Goal: Task Accomplishment & Management: Manage account settings

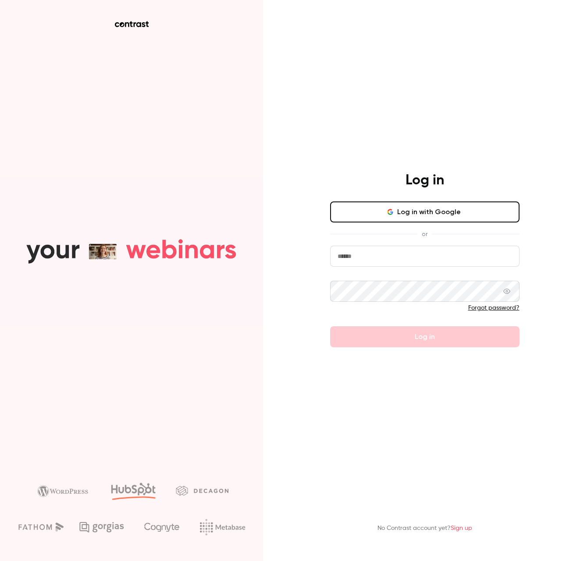
click at [378, 211] on button "Log in with Google" at bounding box center [424, 212] width 189 height 21
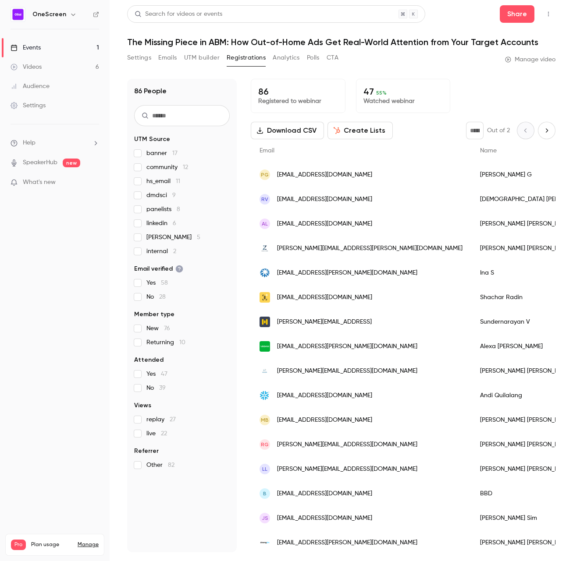
click at [88, 541] on link "Manage" at bounding box center [88, 544] width 21 height 7
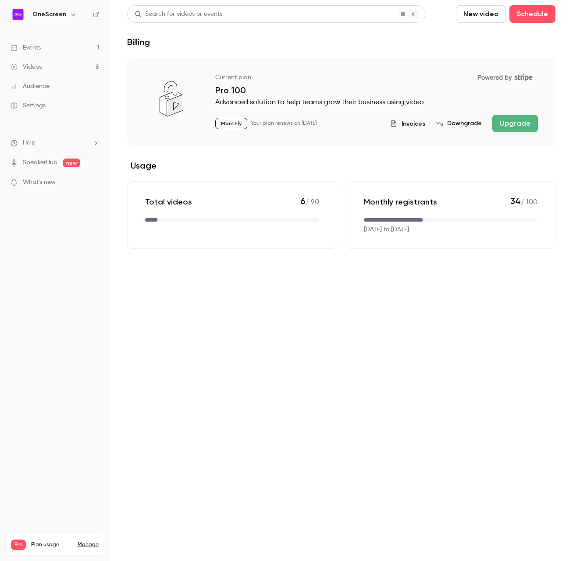
click at [46, 6] on nav "OneScreen Events 1 Videos 6 Audience Settings Help SpeakerHub new What's new Pr…" at bounding box center [55, 280] width 110 height 561
click at [47, 14] on h6 "OneScreen" at bounding box center [49, 14] width 34 height 9
click at [70, 16] on icon "button" at bounding box center [73, 14] width 7 height 7
click at [79, 362] on div at bounding box center [286, 280] width 573 height 561
click at [39, 108] on div "Settings" at bounding box center [28, 105] width 35 height 9
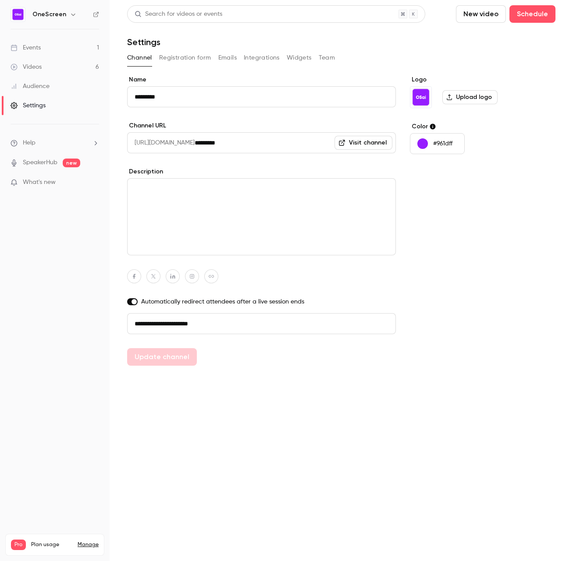
click at [332, 58] on button "Team" at bounding box center [326, 58] width 17 height 14
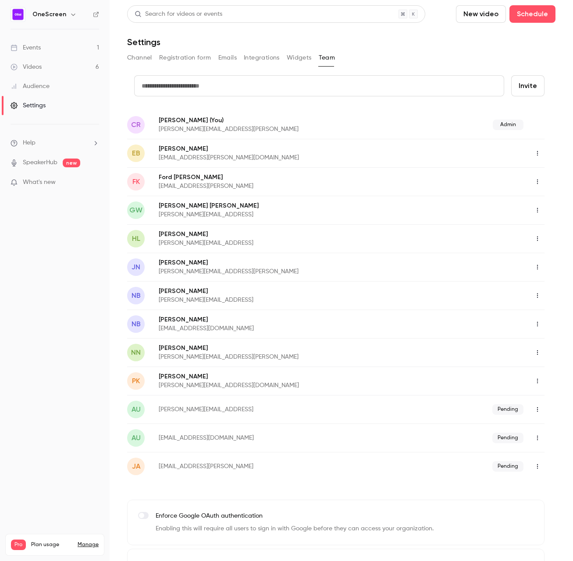
click at [534, 180] on icon "button" at bounding box center [537, 182] width 7 height 6
click at [530, 222] on li "Delete member" at bounding box center [517, 227] width 95 height 23
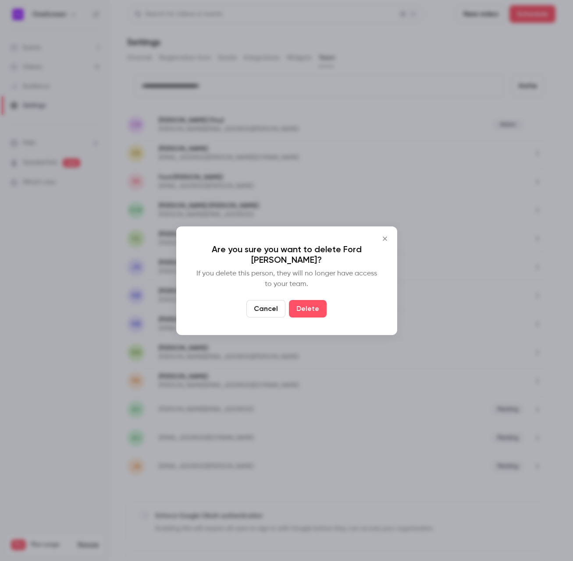
click at [316, 300] on button "Delete" at bounding box center [308, 309] width 38 height 18
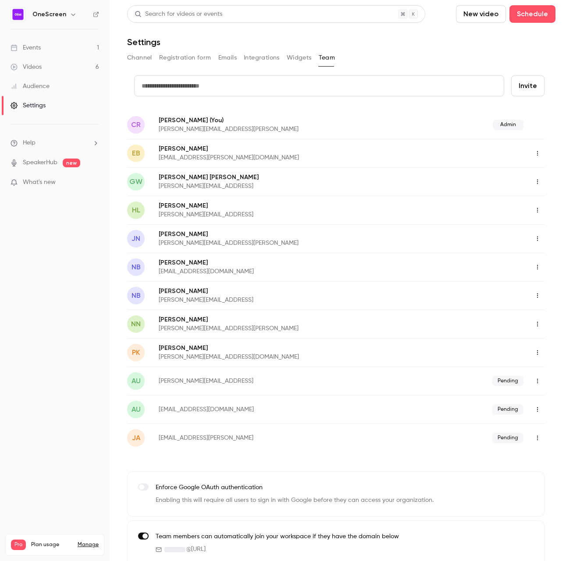
scroll to position [10, 0]
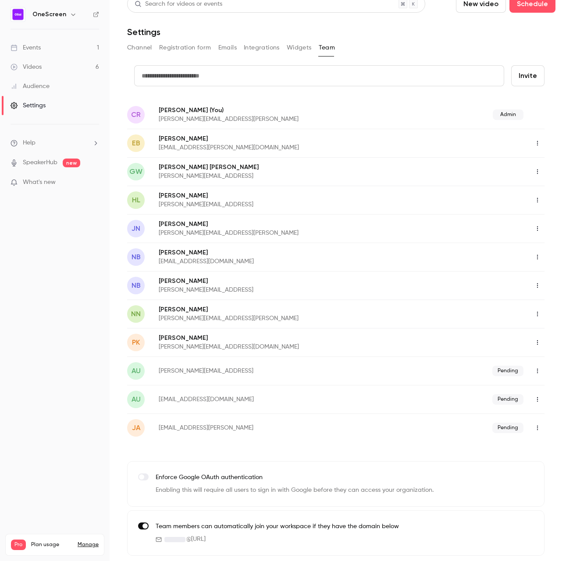
click at [334, 78] on input "text" at bounding box center [319, 75] width 370 height 21
type input "**********"
click at [527, 79] on button "Invite" at bounding box center [527, 75] width 33 height 21
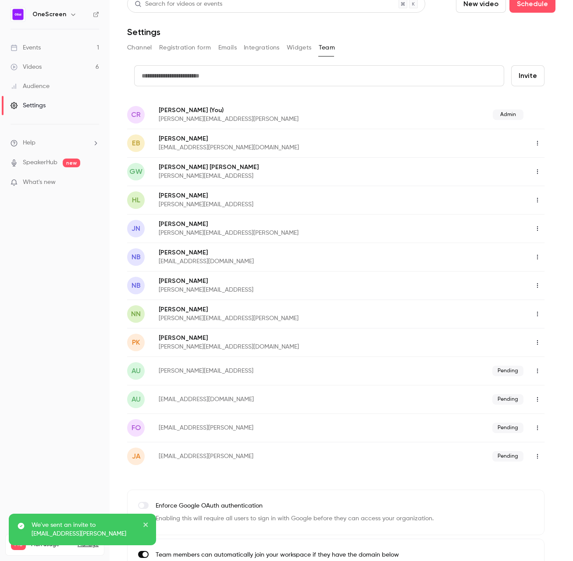
click at [40, 46] on div "Events" at bounding box center [26, 47] width 30 height 9
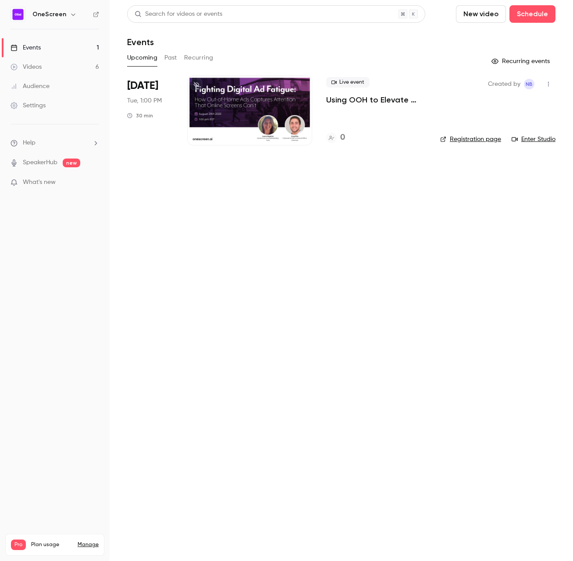
click at [171, 57] on button "Past" at bounding box center [170, 58] width 13 height 14
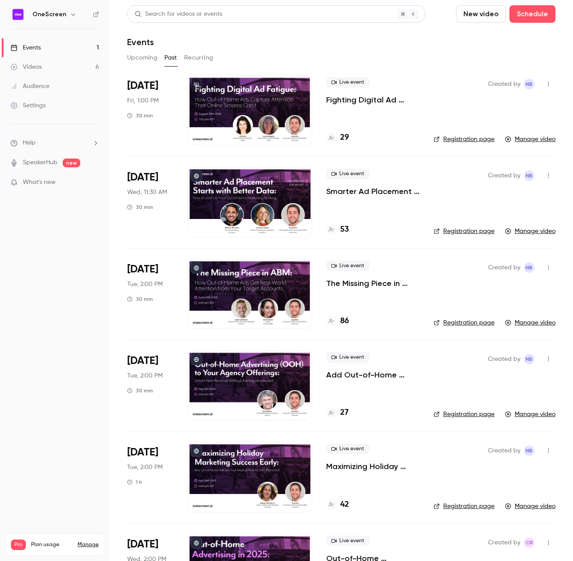
click at [293, 95] on div at bounding box center [249, 110] width 125 height 70
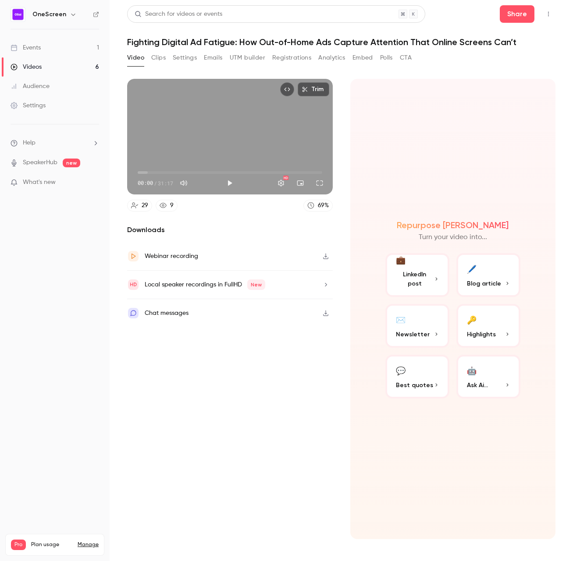
click at [327, 257] on icon "button" at bounding box center [325, 256] width 7 height 6
click at [416, 378] on button "💬 Best quotes" at bounding box center [417, 377] width 64 height 44
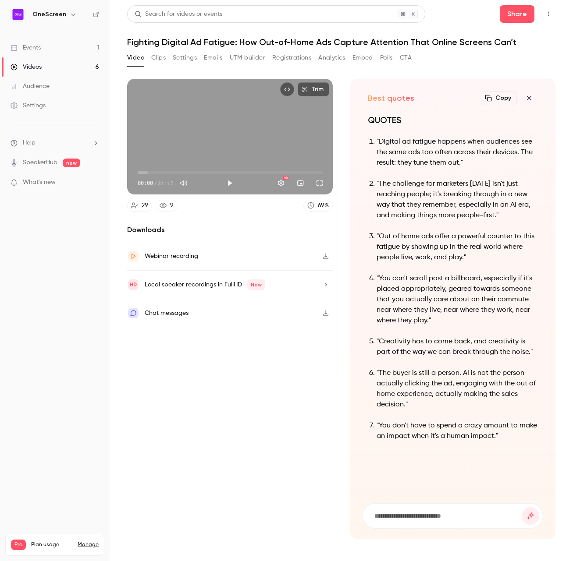
click at [184, 54] on button "Settings" at bounding box center [185, 58] width 24 height 14
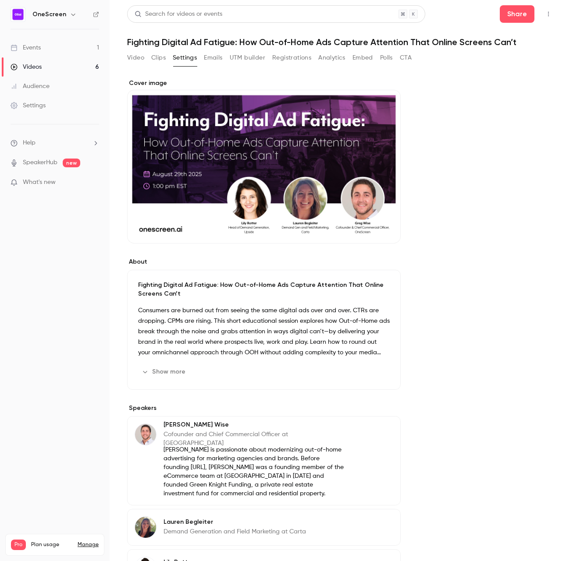
click at [129, 57] on button "Video" at bounding box center [135, 58] width 17 height 14
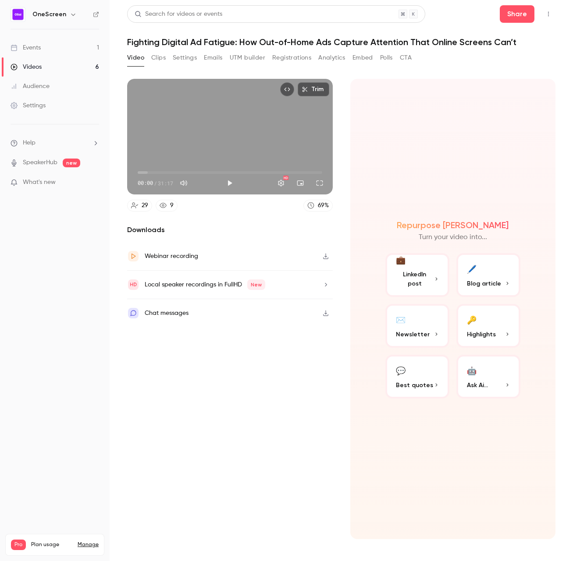
click at [477, 331] on span "Highlights" at bounding box center [481, 334] width 29 height 9
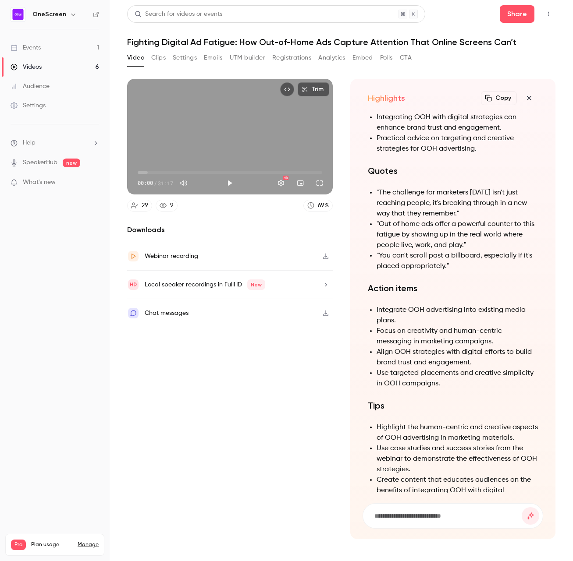
scroll to position [-58, 0]
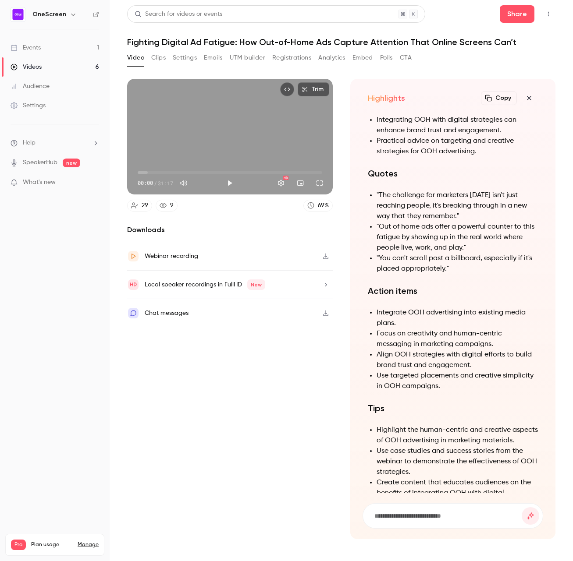
click at [384, 257] on li ""You can't scroll past a billboard, especially if it's placed appropriately."" at bounding box center [457, 263] width 162 height 21
click at [381, 259] on li ""You can't scroll past a billboard, especially if it's placed appropriately."" at bounding box center [457, 263] width 162 height 21
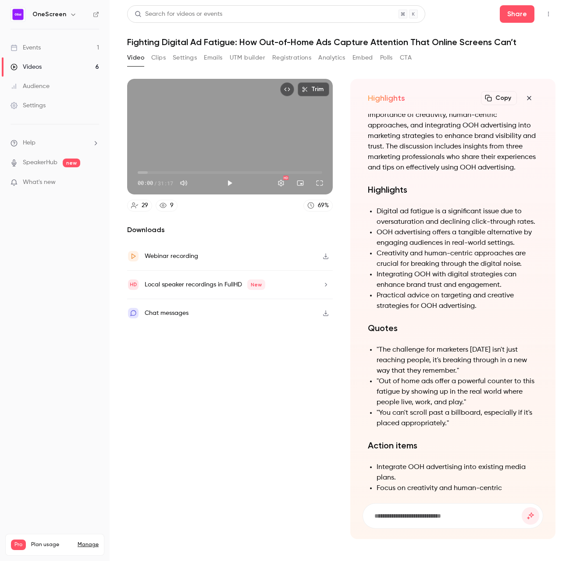
scroll to position [-303, 0]
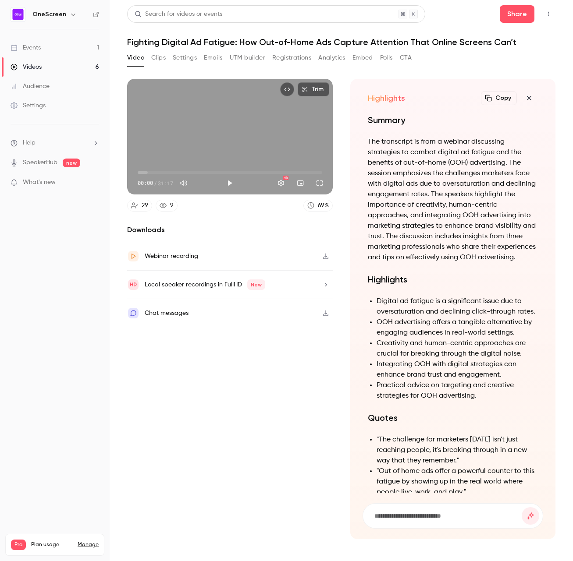
click at [377, 158] on p "The transcript is from a webinar discussing strategies to combat digital ad fat…" at bounding box center [453, 200] width 170 height 126
click at [161, 57] on button "Clips" at bounding box center [158, 58] width 14 height 14
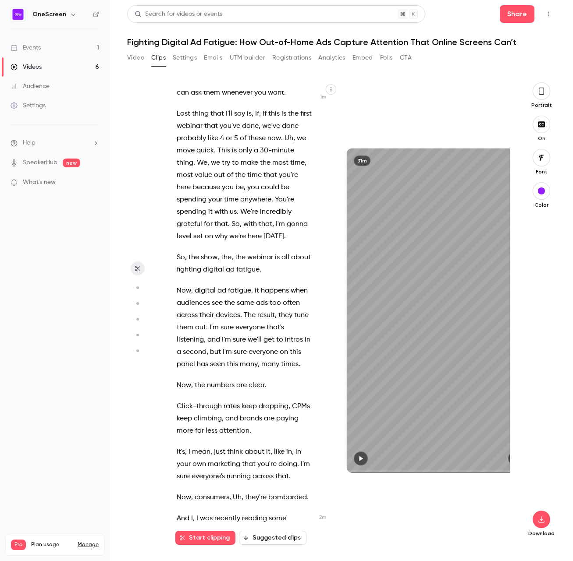
scroll to position [424, 0]
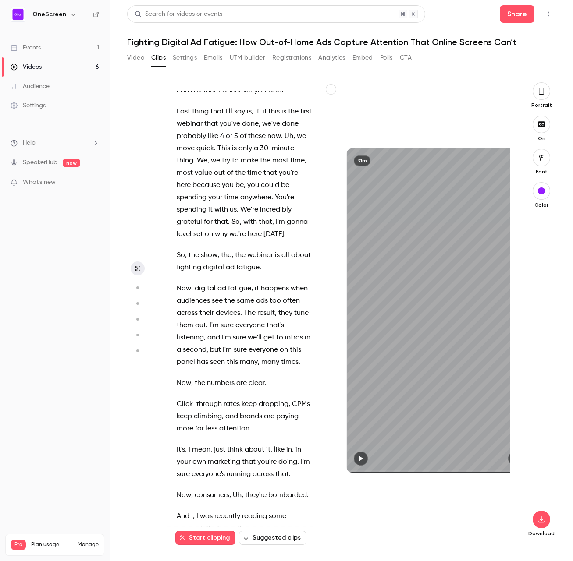
click at [290, 539] on button "Suggested clips" at bounding box center [272, 538] width 67 height 14
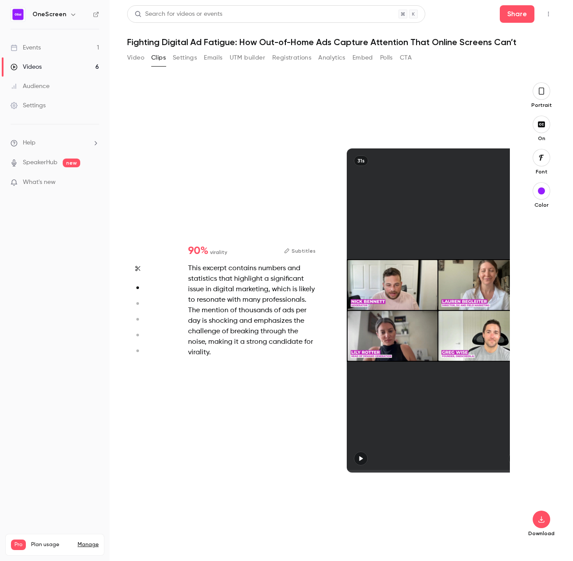
scroll to position [463, 0]
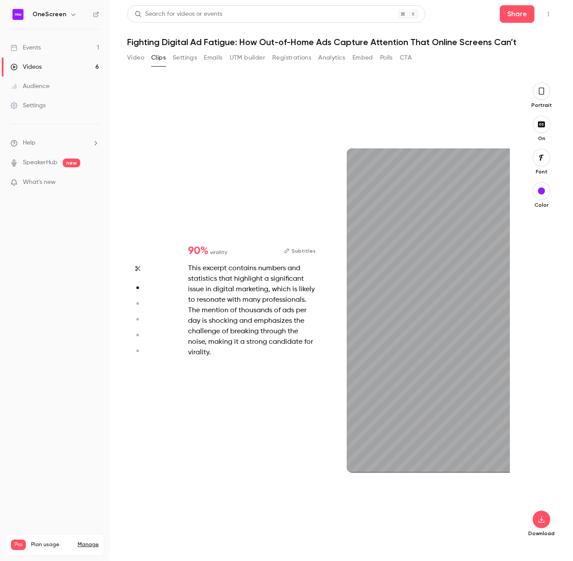
click at [135, 303] on icon "button" at bounding box center [137, 304] width 8 height 6
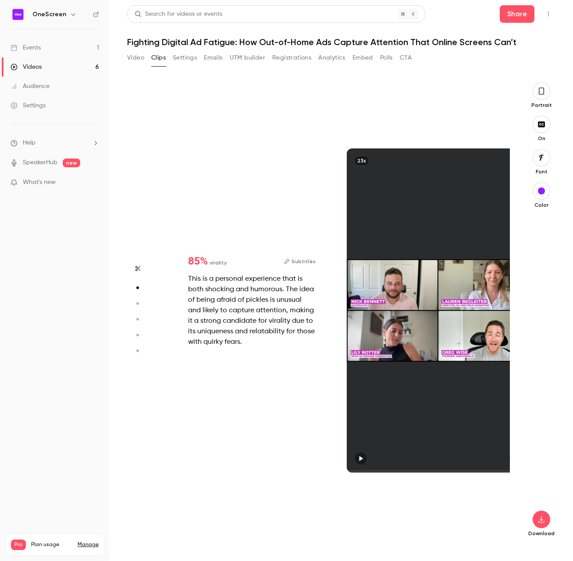
type input "*"
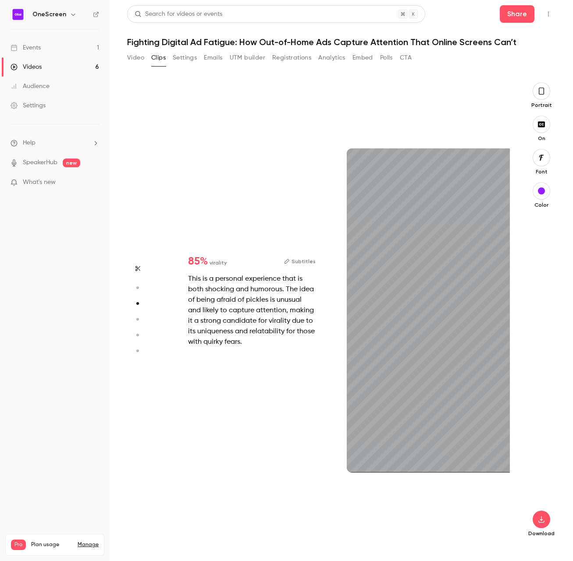
click at [138, 319] on circle "button" at bounding box center [137, 319] width 3 height 3
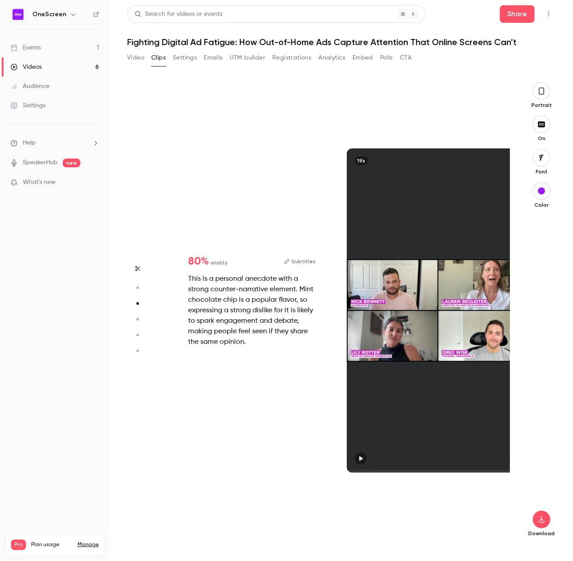
type input "*"
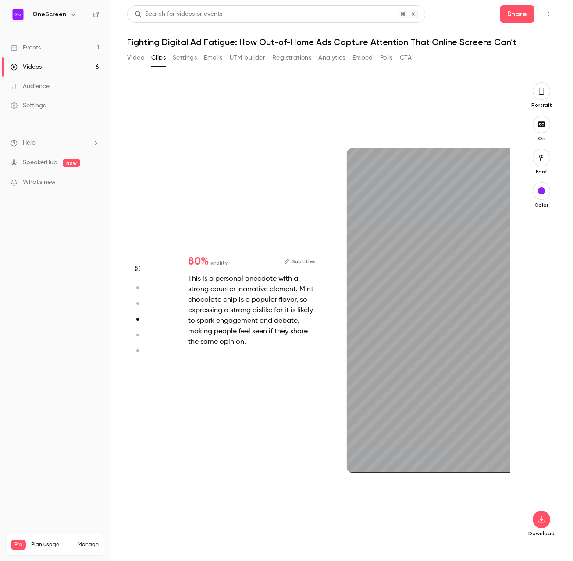
scroll to position [1389, 0]
click at [138, 336] on icon "button" at bounding box center [137, 335] width 8 height 6
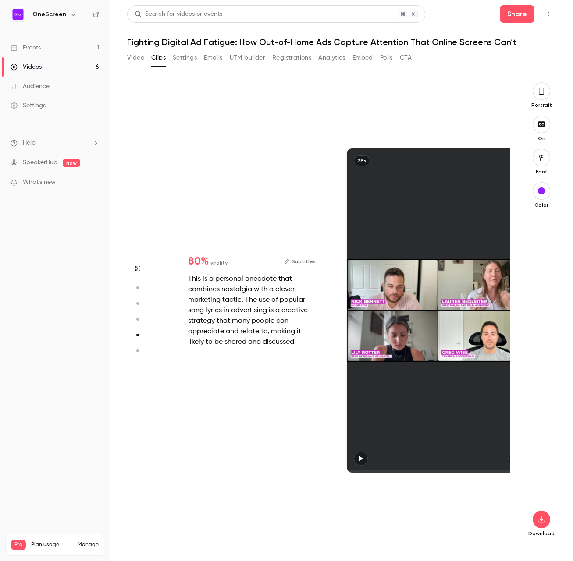
type input "*"
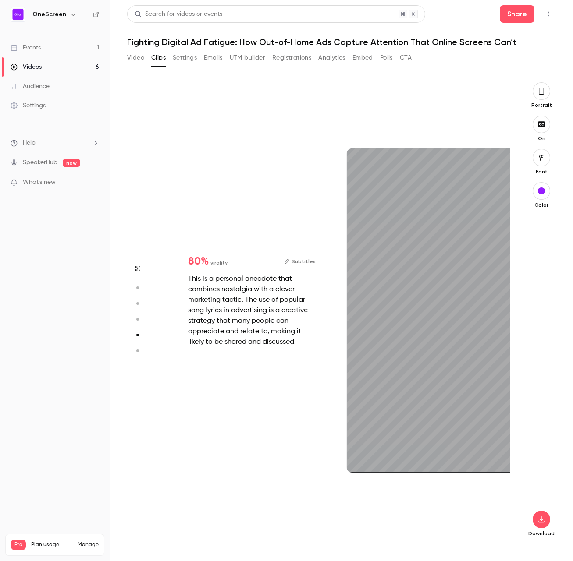
scroll to position [1852, 0]
click at [136, 349] on icon "button" at bounding box center [137, 351] width 8 height 6
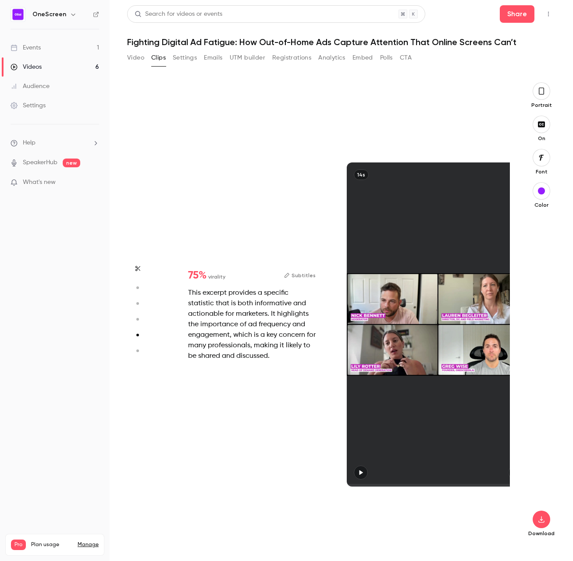
type input "*"
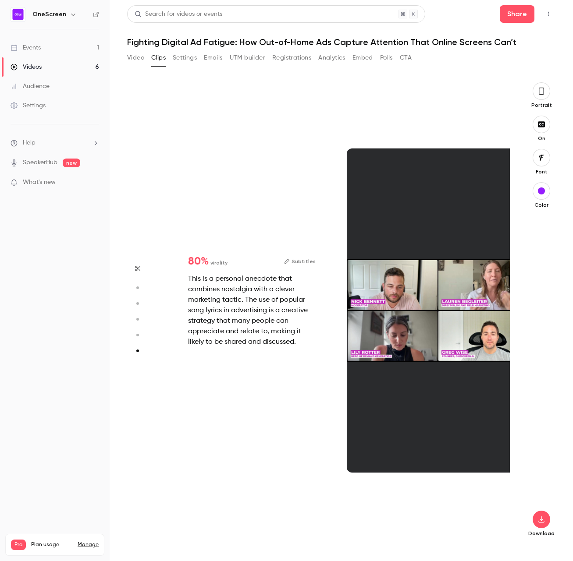
type input "*"
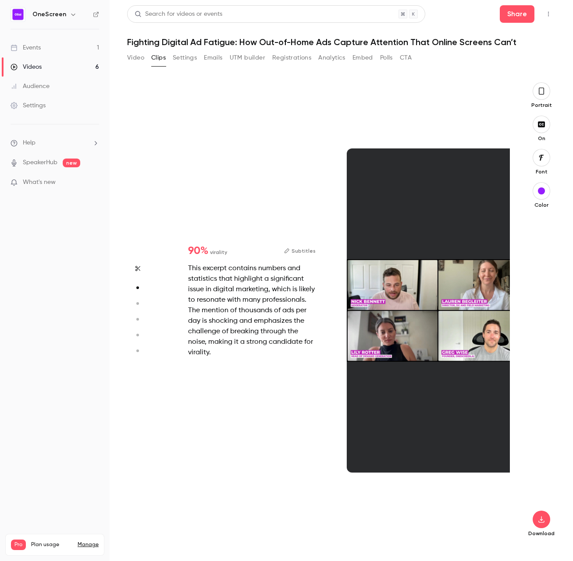
scroll to position [463, 0]
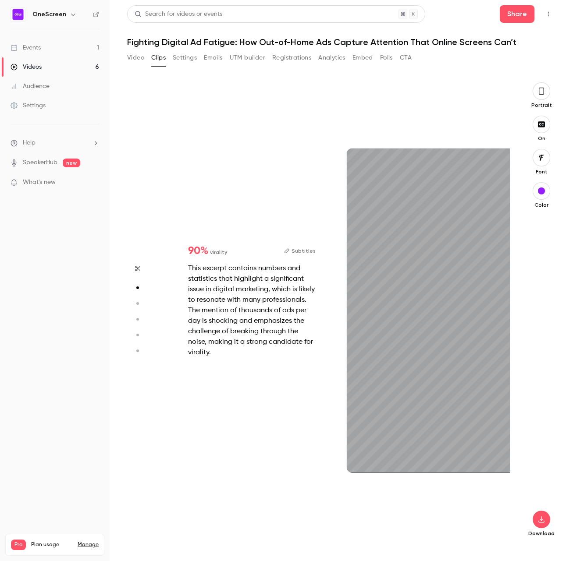
click at [540, 90] on icon "button" at bounding box center [540, 91] width 7 height 10
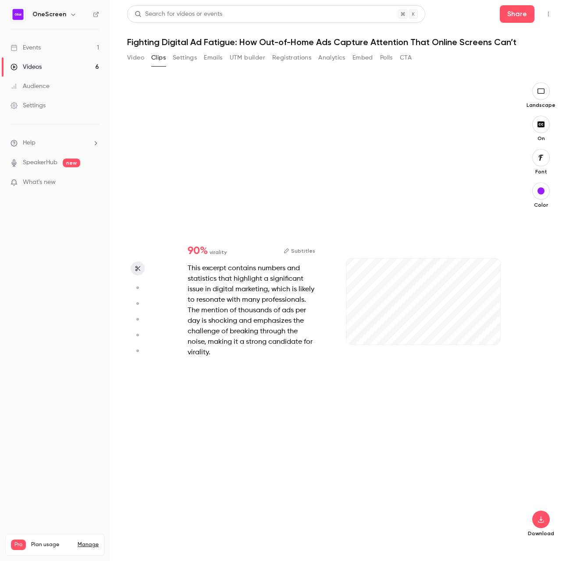
scroll to position [0, 0]
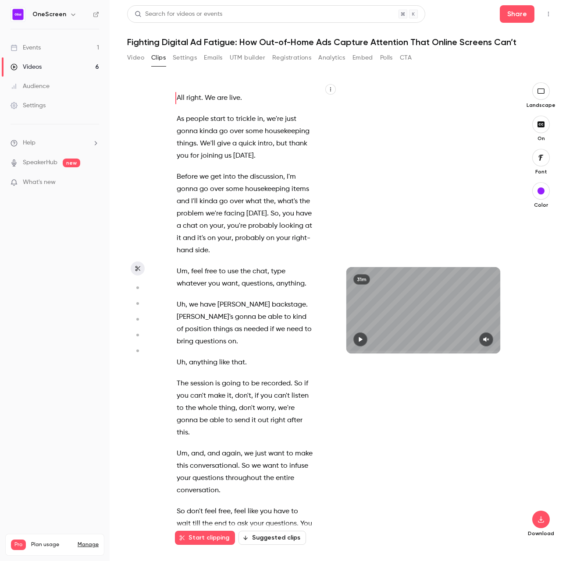
type input "*"
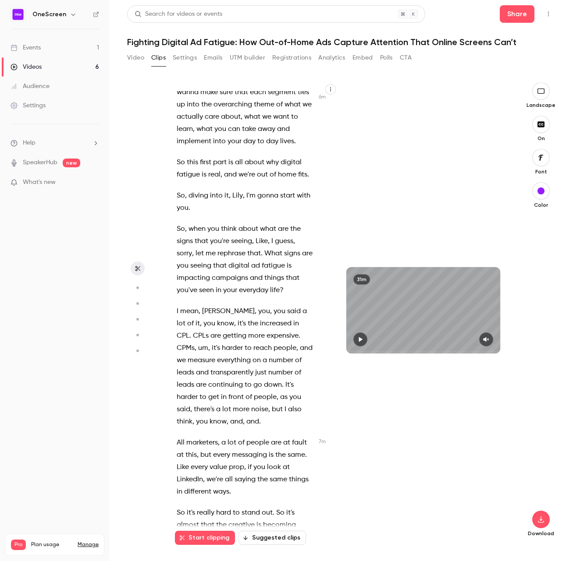
scroll to position [2655, 0]
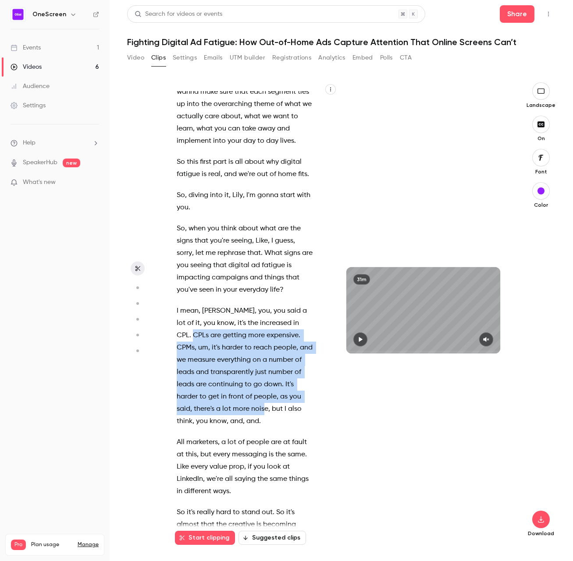
drag, startPoint x: 278, startPoint y: 236, endPoint x: 209, endPoint y: 318, distance: 107.4
click at [209, 318] on p "I mean , [PERSON_NAME] , you , you said a lot of it , you know , it's the incre…" at bounding box center [245, 366] width 137 height 123
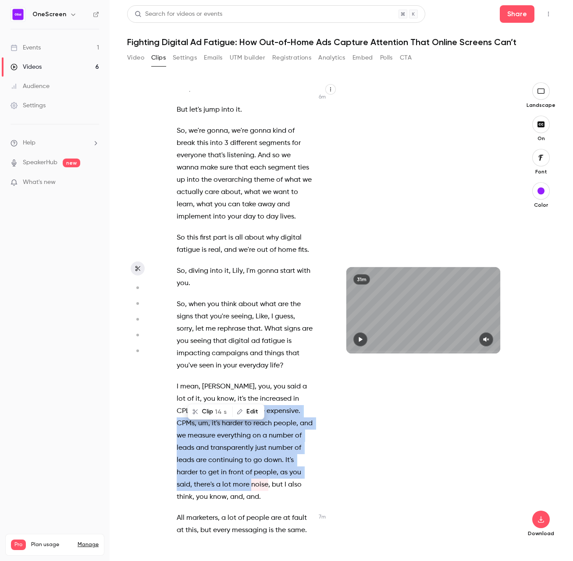
scroll to position [2578, 0]
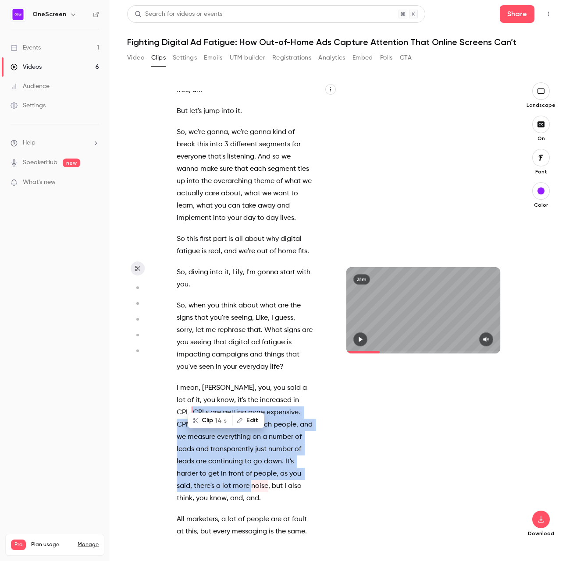
click at [204, 417] on button "Clip 14 s" at bounding box center [209, 421] width 43 height 14
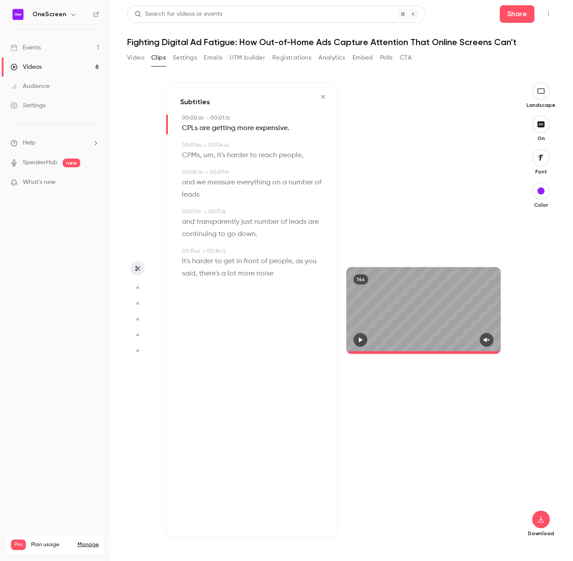
type input "*"
click at [539, 516] on icon "button" at bounding box center [540, 519] width 11 height 7
click at [476, 508] on span "High quality requires longer processing" at bounding box center [475, 511] width 100 height 9
click at [187, 60] on button "Settings" at bounding box center [185, 58] width 24 height 14
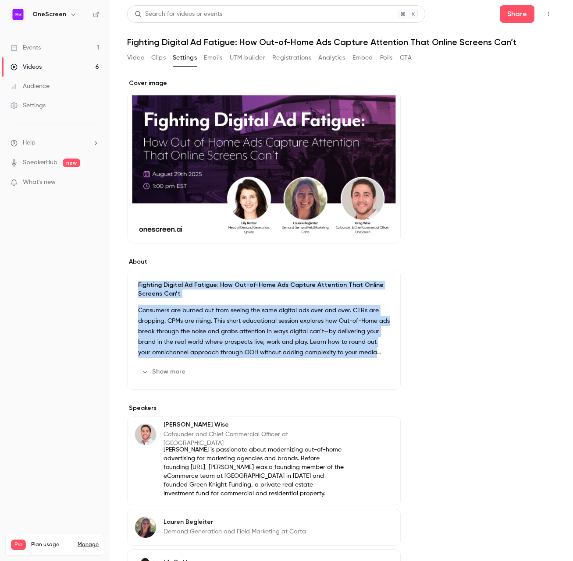
drag, startPoint x: 138, startPoint y: 283, endPoint x: 246, endPoint y: 378, distance: 143.7
click at [246, 378] on div "Fighting Digital Ad Fatigue: How Out-of-Home Ads Capture Attention That Online …" at bounding box center [263, 330] width 273 height 120
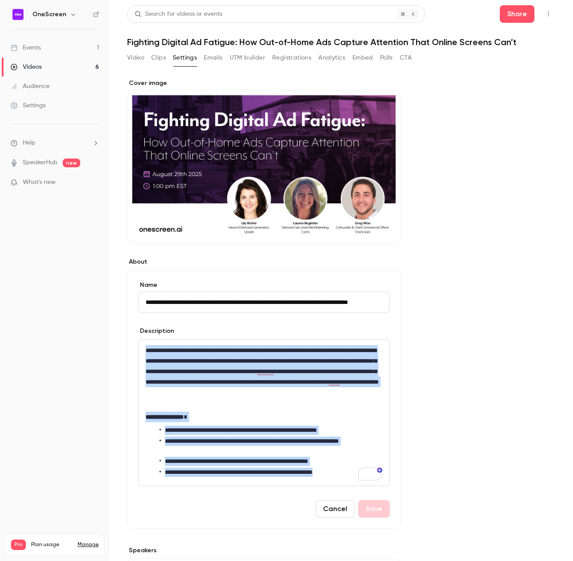
drag, startPoint x: 148, startPoint y: 361, endPoint x: 234, endPoint y: 473, distance: 141.8
click at [215, 515] on form "**********" at bounding box center [263, 399] width 251 height 237
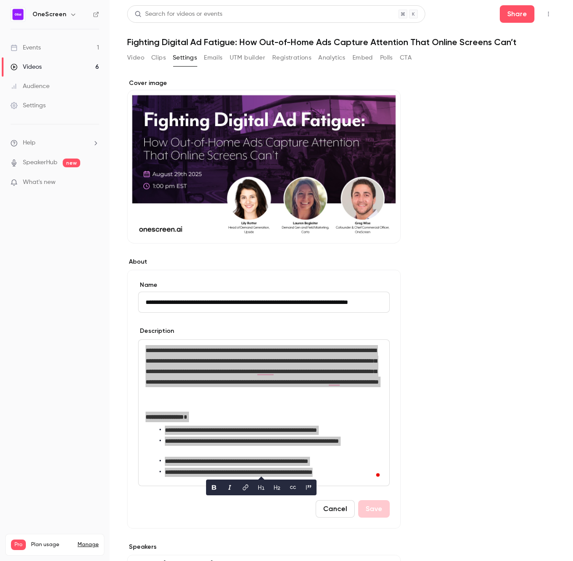
scroll to position [40, 0]
